Goal: Task Accomplishment & Management: Manage account settings

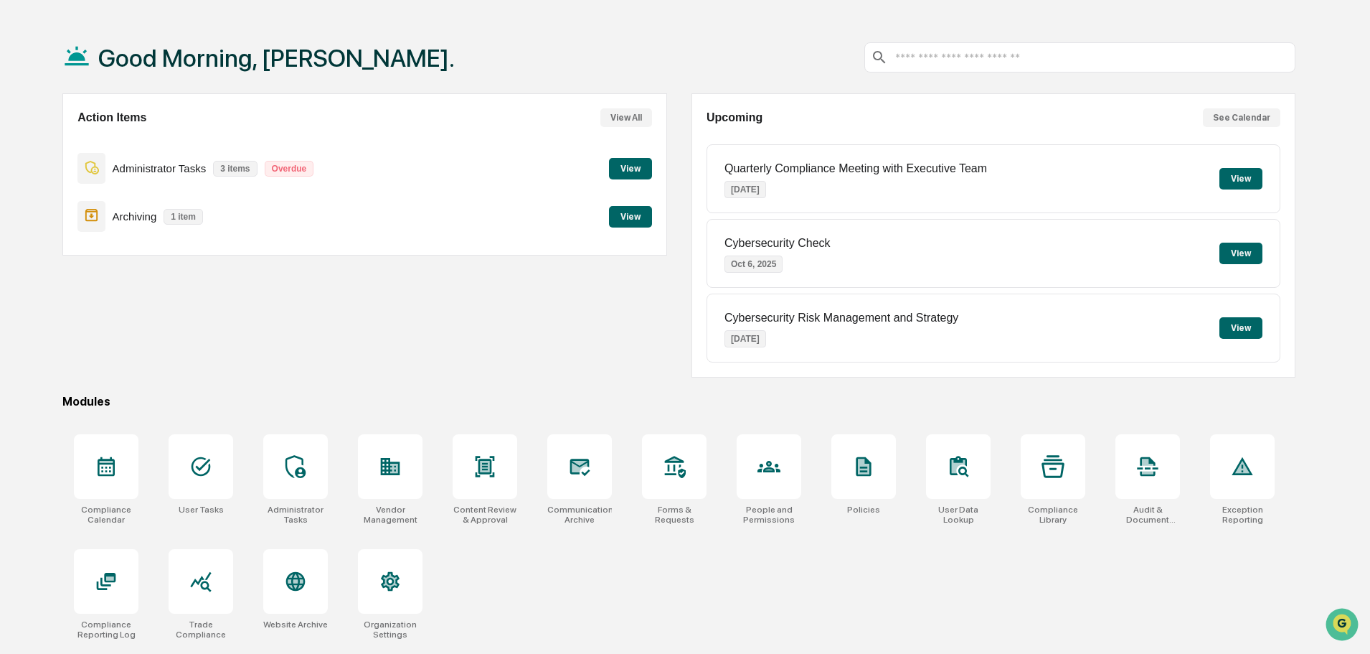
scroll to position [68, 0]
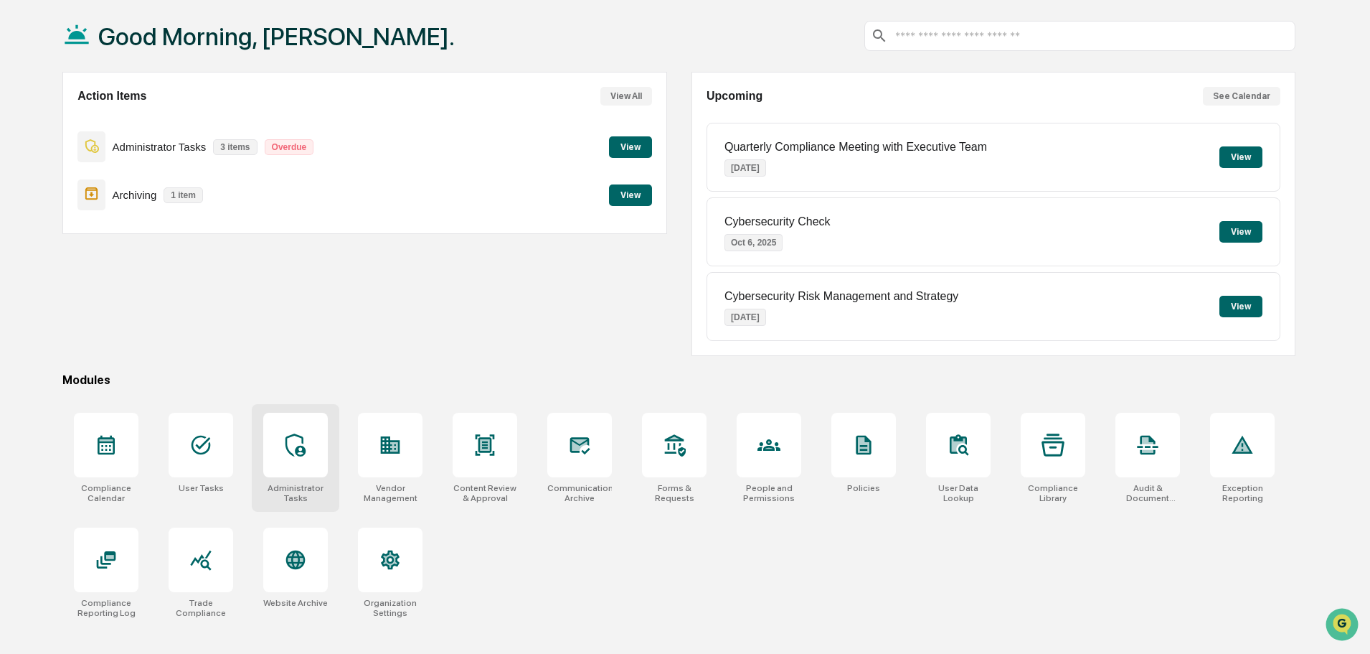
click at [298, 443] on icon at bounding box center [295, 444] width 23 height 23
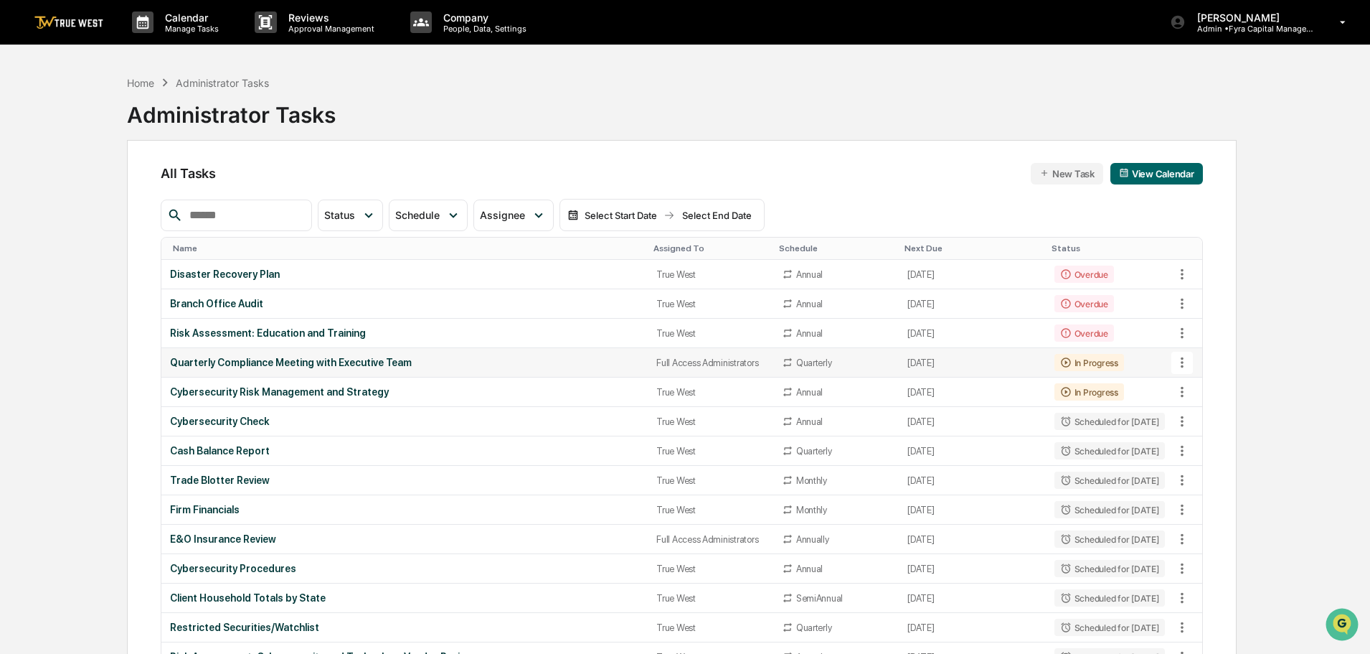
click at [1182, 364] on icon at bounding box center [1182, 362] width 3 height 11
click at [1221, 386] on li "View Task" at bounding box center [1236, 388] width 115 height 27
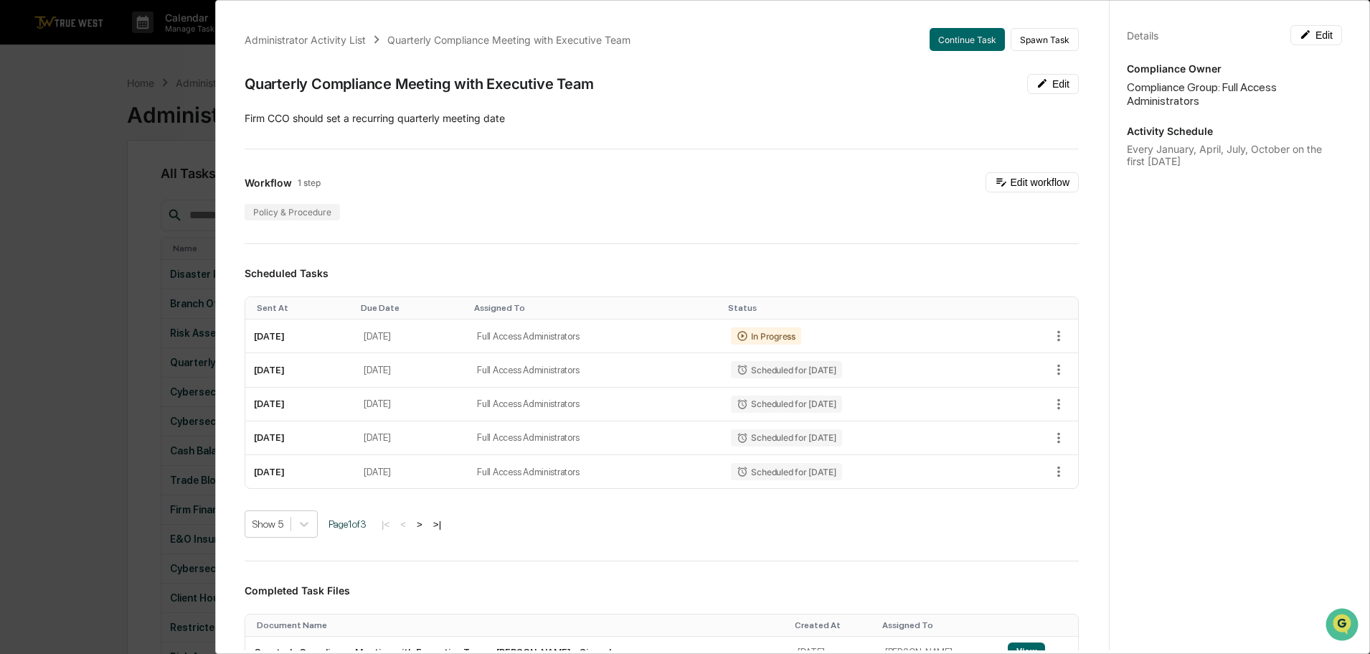
click at [164, 52] on div "Administrator Activity List Quarterly Compliance Meeting with Executive Team Co…" at bounding box center [685, 327] width 1370 height 654
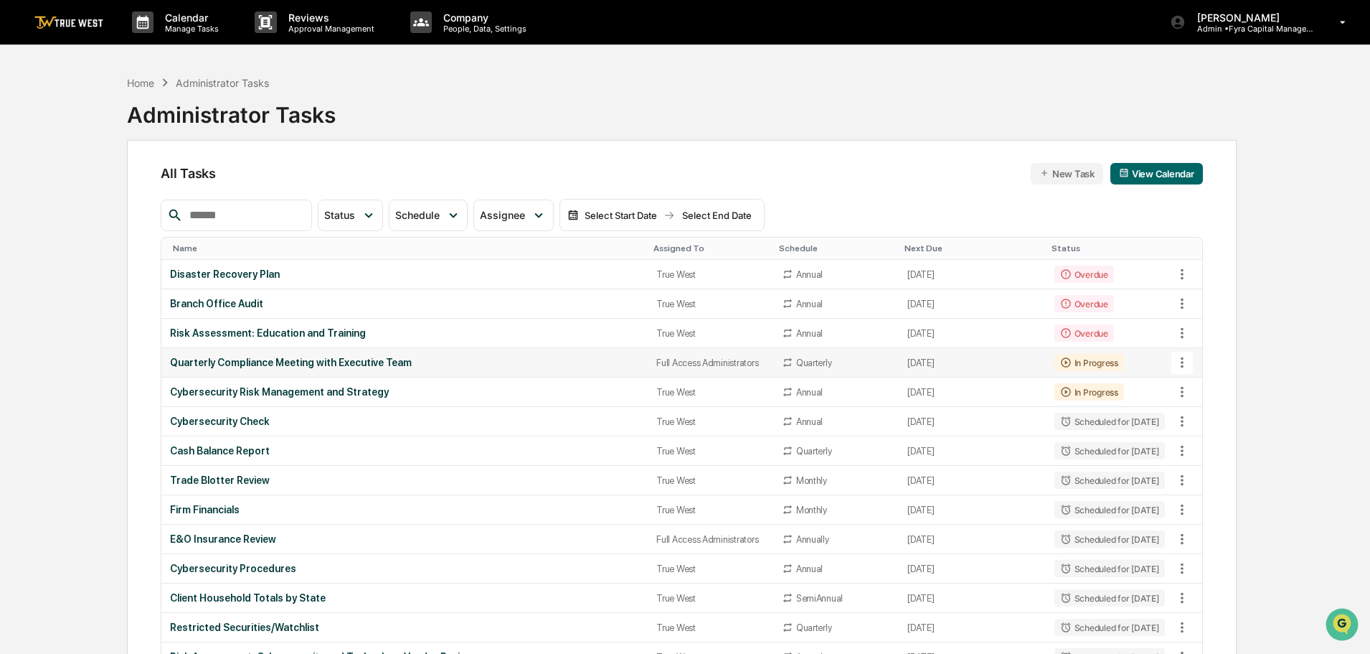
click at [1180, 362] on icon at bounding box center [1183, 362] width 16 height 16
click at [1226, 385] on li "View Task" at bounding box center [1236, 388] width 115 height 27
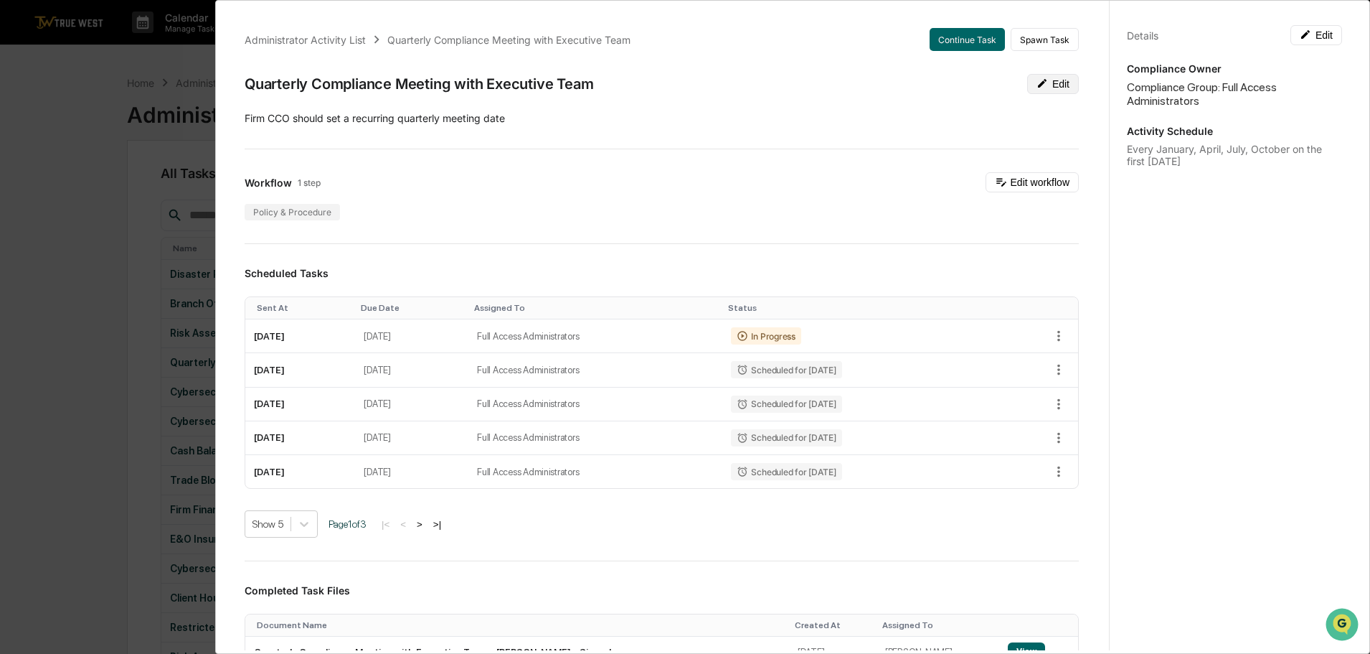
click at [1045, 83] on button "Edit" at bounding box center [1053, 84] width 52 height 20
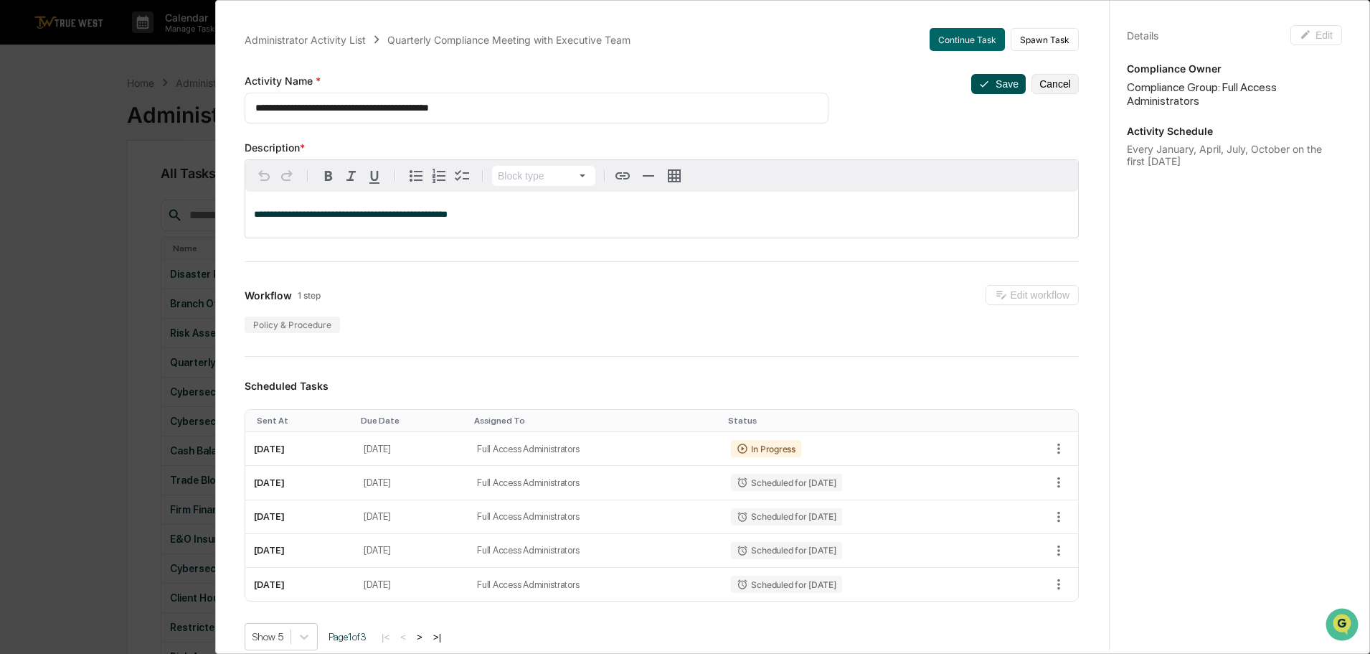
click at [986, 85] on button "Save" at bounding box center [999, 84] width 55 height 20
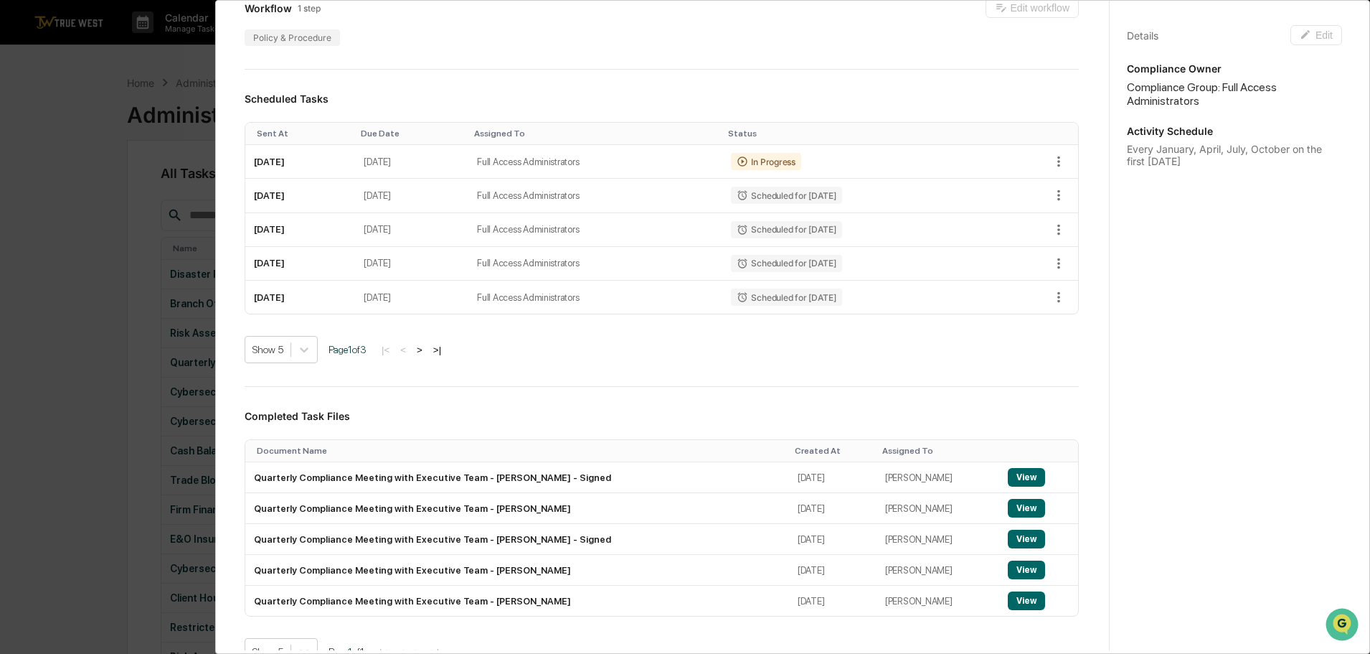
scroll to position [174, 0]
click at [1051, 164] on icon "button" at bounding box center [1059, 162] width 16 height 16
click at [1044, 164] on div at bounding box center [689, 327] width 1378 height 654
click at [37, 79] on div "Administrator Activity List Quarterly Compliance Meeting with Executive Team Co…" at bounding box center [685, 327] width 1370 height 654
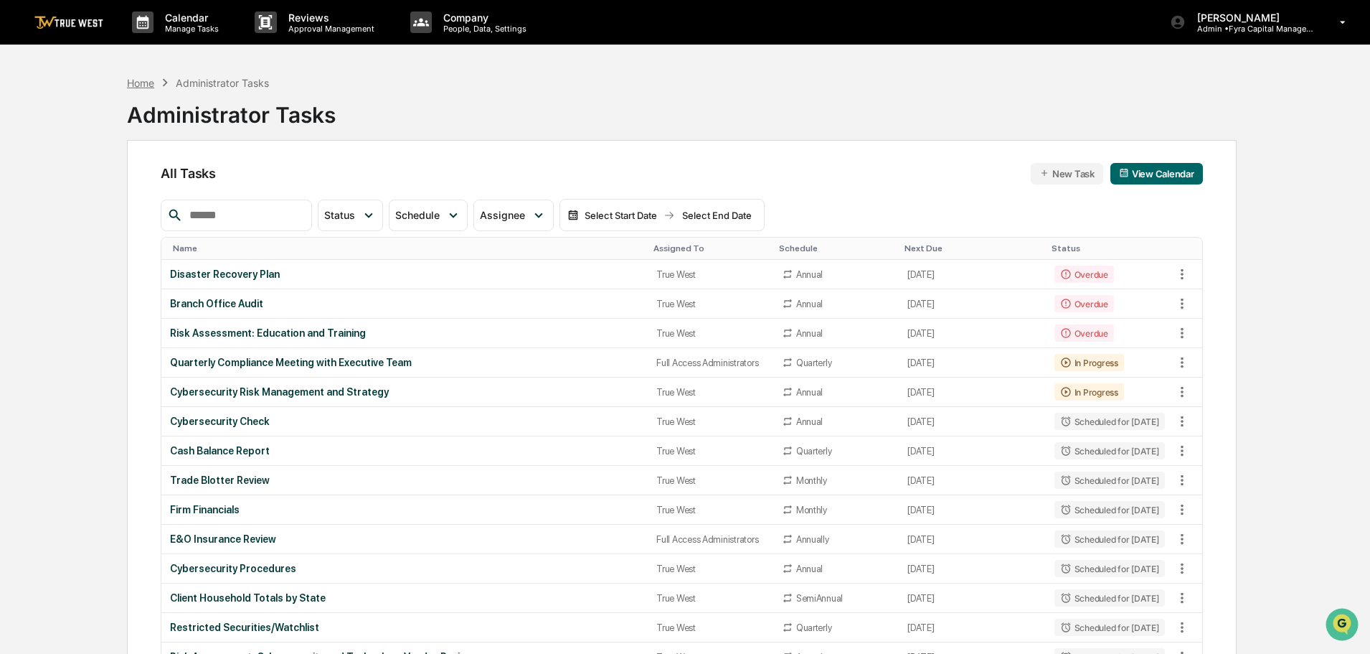
click at [138, 84] on div "Home" at bounding box center [140, 83] width 27 height 12
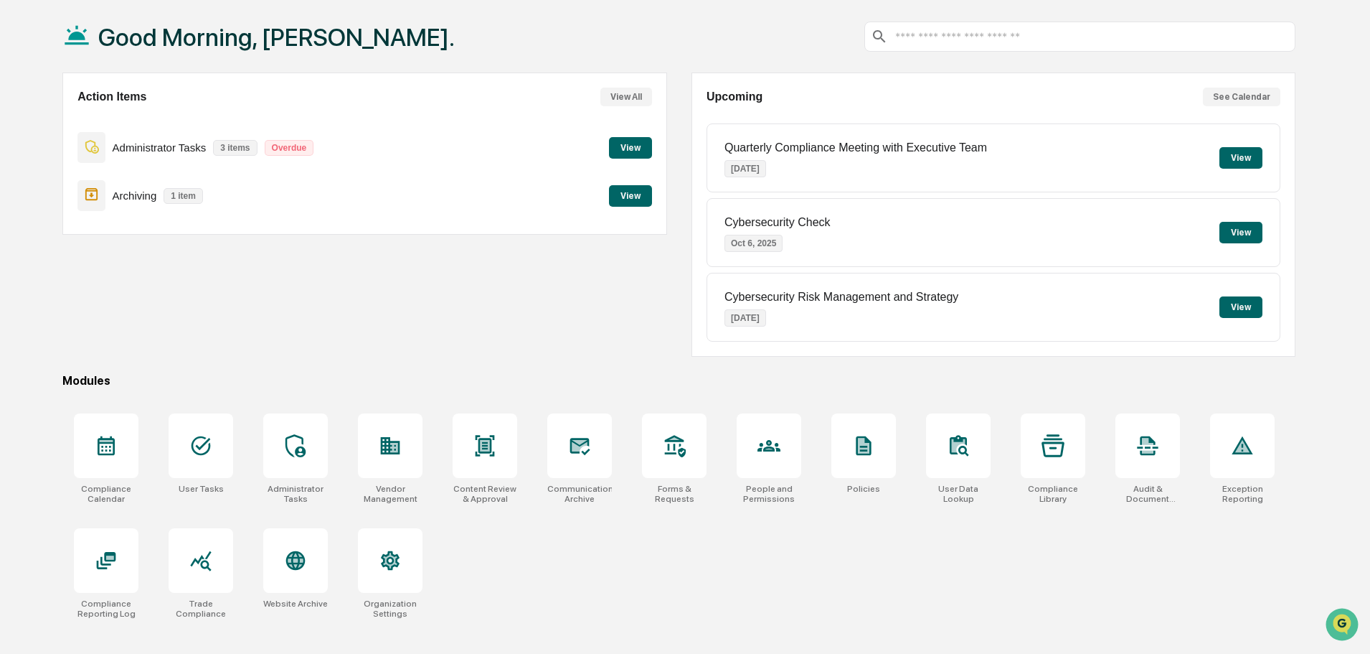
scroll to position [68, 0]
click at [199, 443] on icon at bounding box center [200, 444] width 23 height 23
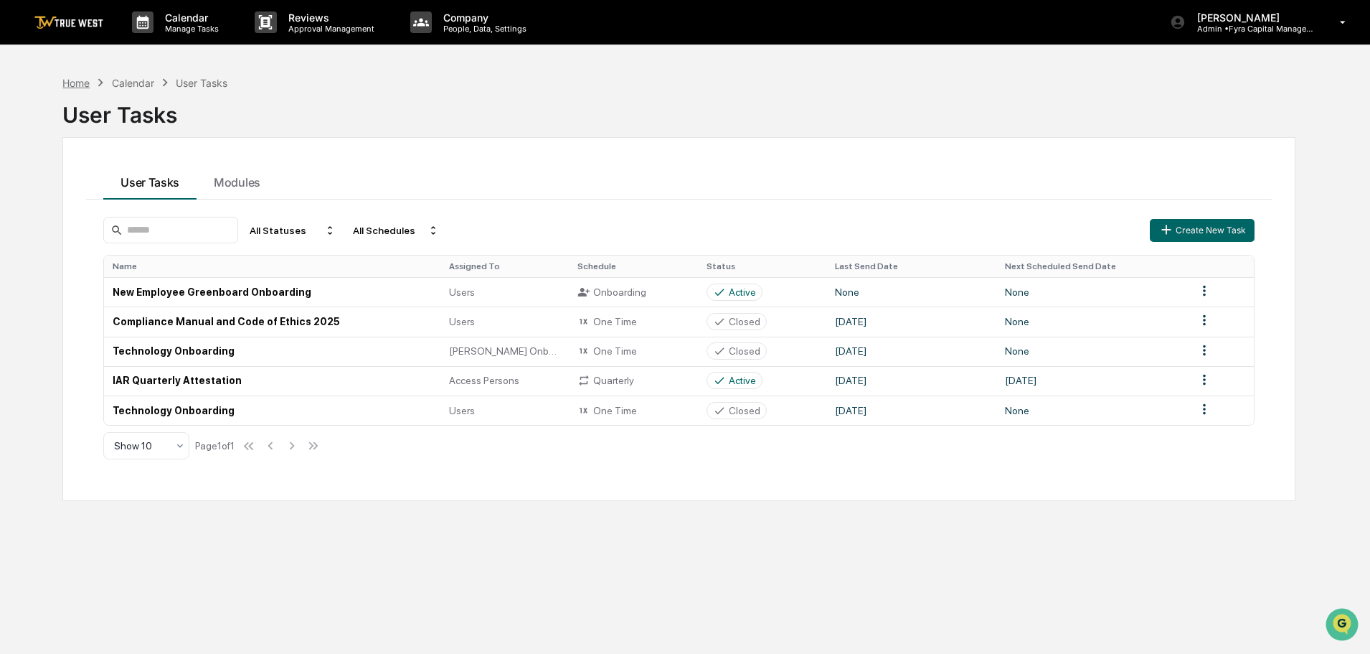
click at [79, 80] on div "Home" at bounding box center [75, 83] width 27 height 12
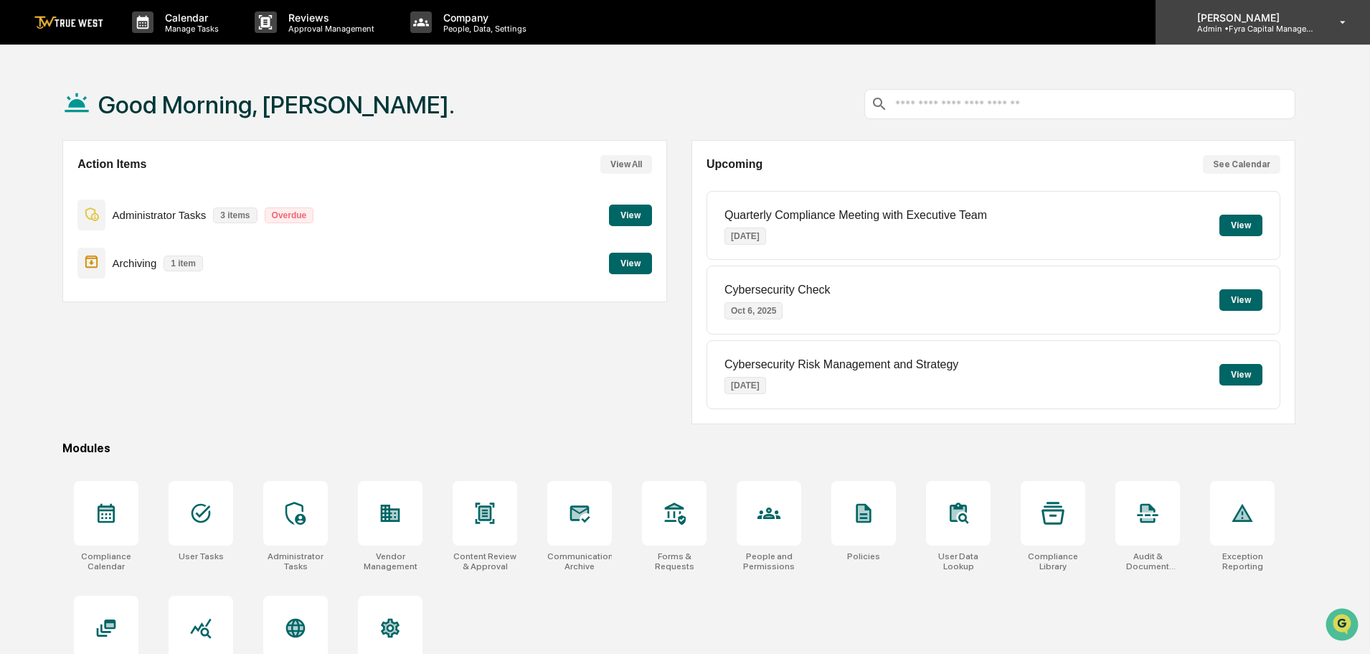
click at [1256, 26] on p "Admin • Fyra Capital Management" at bounding box center [1252, 29] width 133 height 10
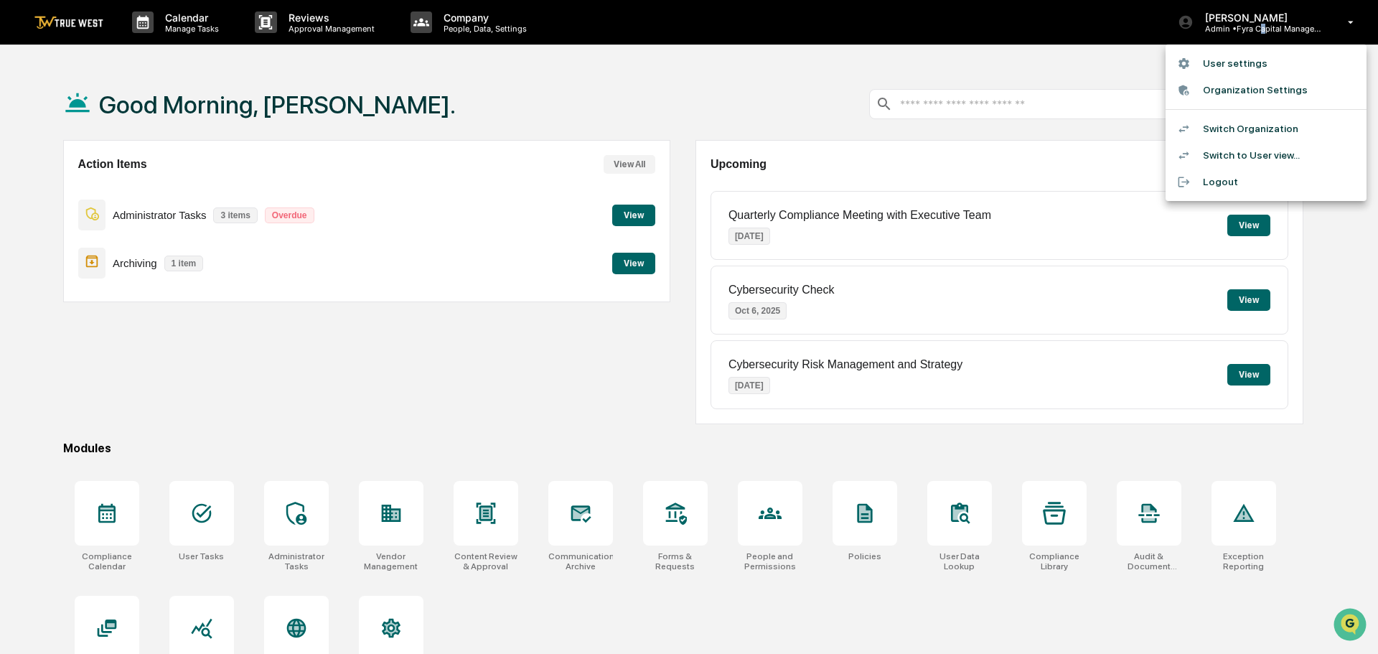
click at [1226, 128] on li "Switch Organization" at bounding box center [1265, 129] width 201 height 27
